Goal: Communication & Community: Answer question/provide support

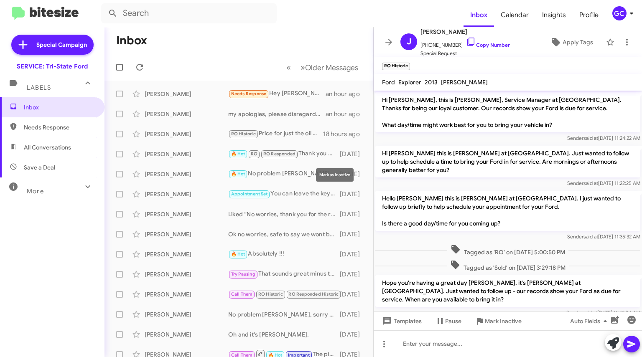
scroll to position [625, 0]
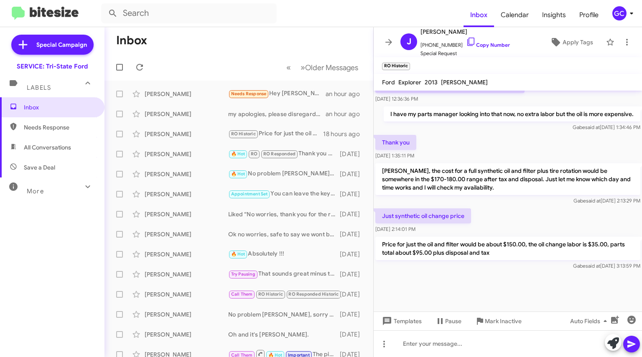
click at [159, 93] on div "[PERSON_NAME]" at bounding box center [187, 94] width 84 height 8
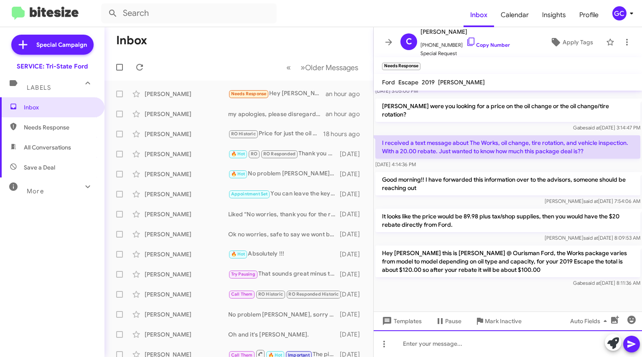
click at [438, 346] on div at bounding box center [508, 344] width 268 height 27
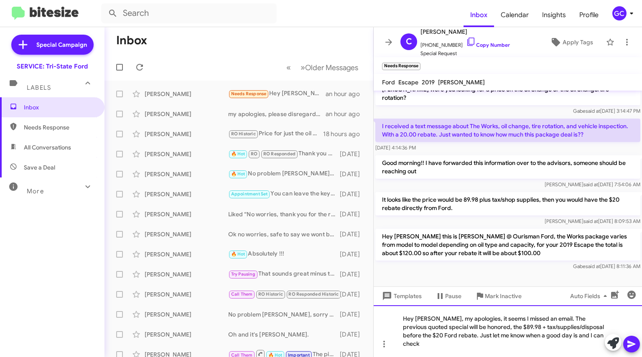
scroll to position [382, 0]
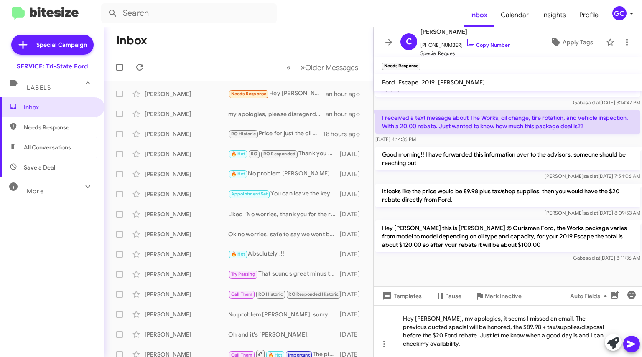
click at [474, 43] on link "Copy Number" at bounding box center [488, 45] width 44 height 6
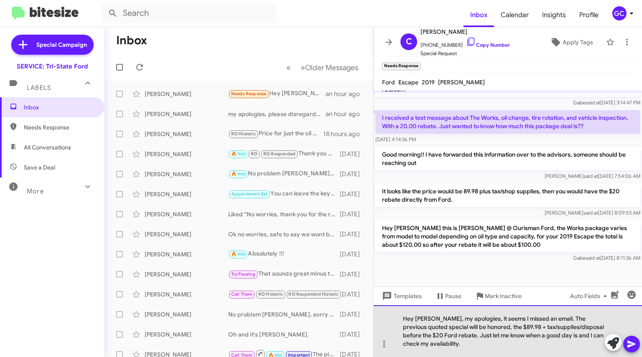
click at [467, 342] on div "Hey [PERSON_NAME], my apologies, it seems I missed an email. The previous quote…" at bounding box center [508, 332] width 268 height 52
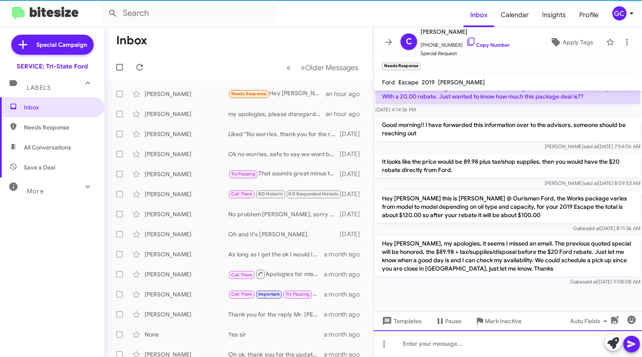
scroll to position [412, 0]
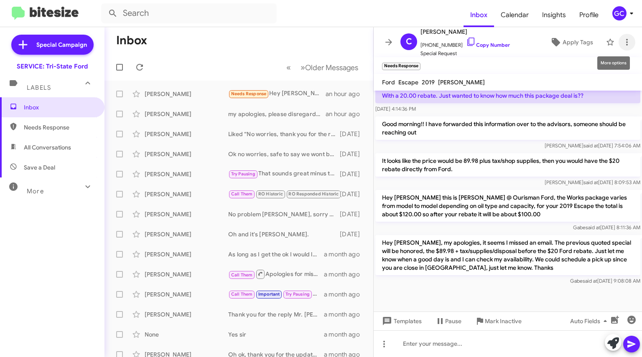
click at [626, 41] on icon at bounding box center [627, 42] width 2 height 7
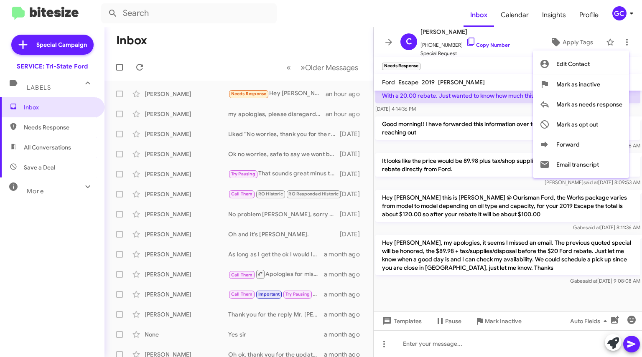
click at [503, 74] on div at bounding box center [321, 178] width 642 height 357
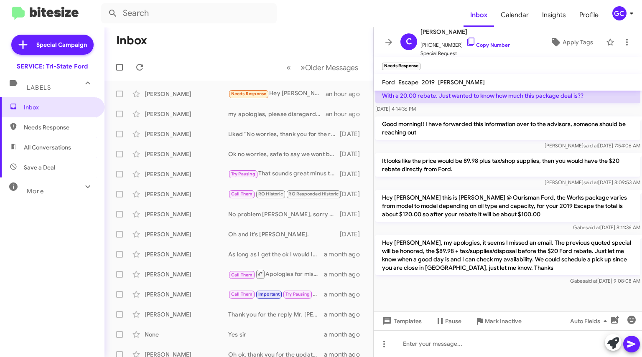
click at [390, 43] on icon at bounding box center [389, 42] width 10 height 10
